Goal: Browse casually

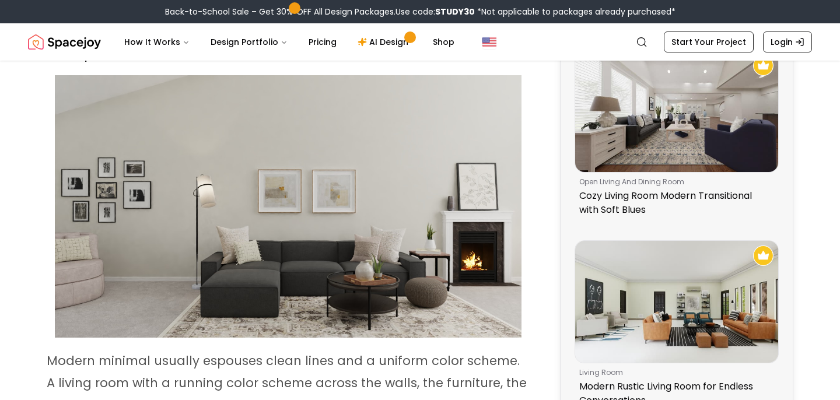
scroll to position [466, 0]
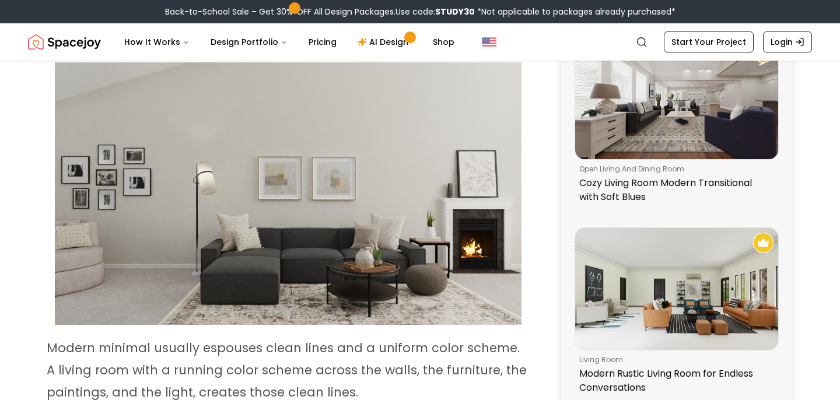
click at [230, 195] on img at bounding box center [288, 193] width 466 height 262
click at [171, 157] on img at bounding box center [288, 193] width 466 height 262
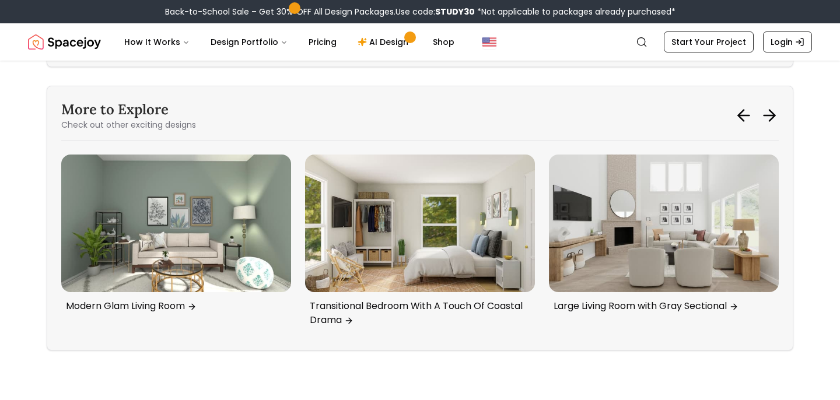
scroll to position [6483, 0]
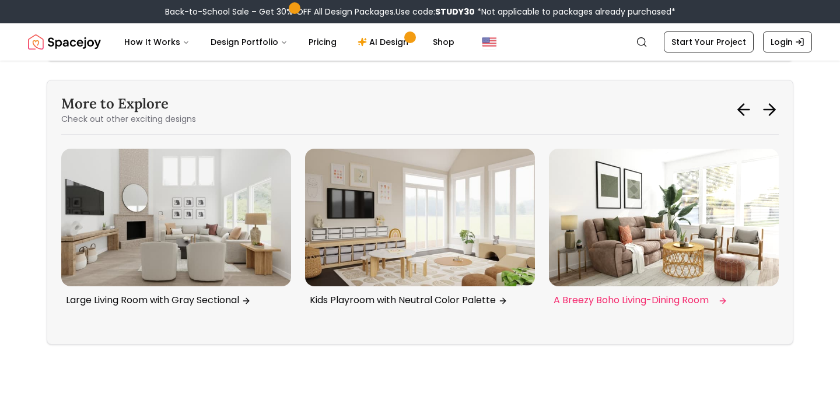
click at [637, 160] on img "3 / 6" at bounding box center [664, 218] width 230 height 138
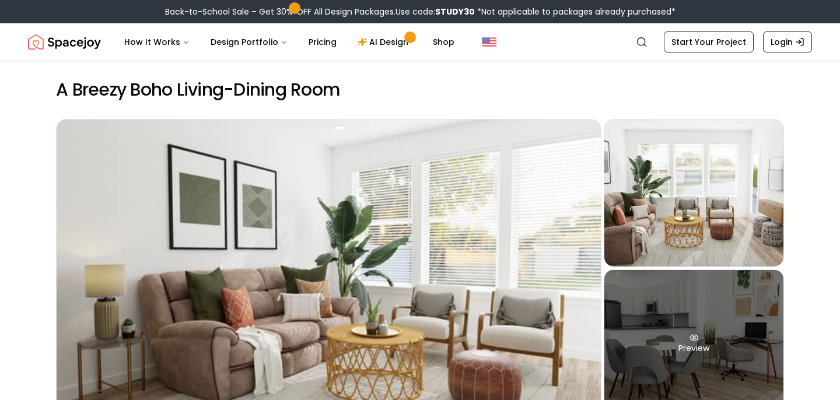
click at [714, 303] on div "Preview" at bounding box center [693, 343] width 179 height 147
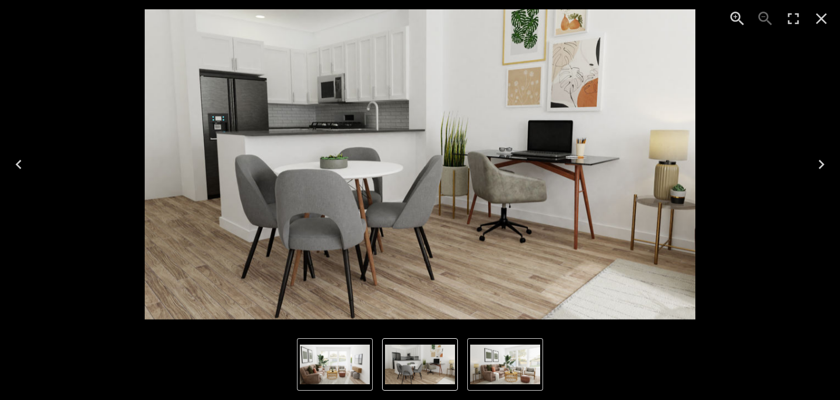
click at [820, 163] on icon "Next" at bounding box center [821, 164] width 6 height 9
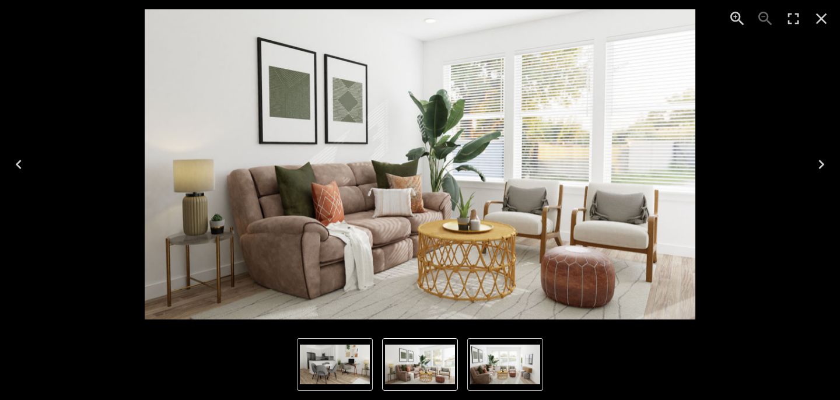
click at [820, 163] on icon "Next" at bounding box center [821, 164] width 6 height 9
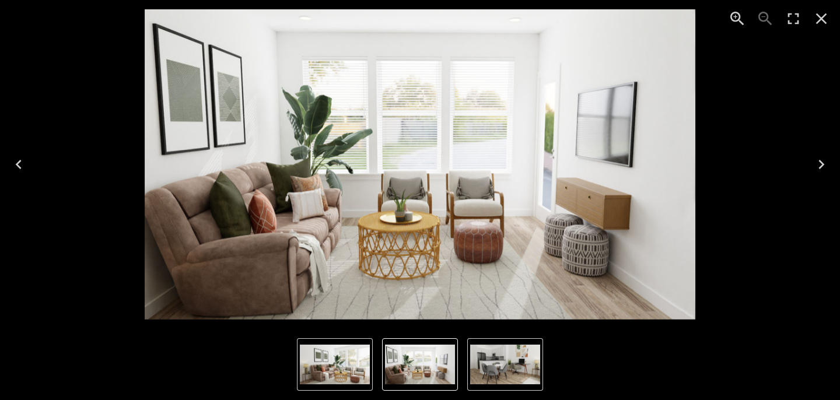
click at [820, 163] on icon "Next" at bounding box center [821, 164] width 6 height 9
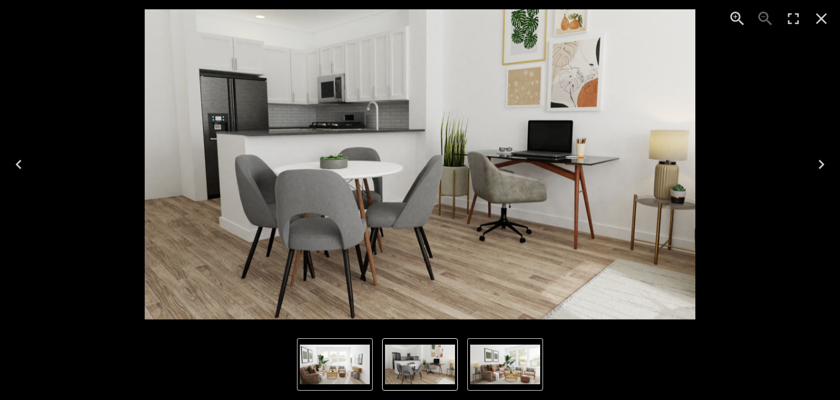
click at [820, 163] on icon "Next" at bounding box center [821, 164] width 6 height 9
